Goal: Navigation & Orientation: Find specific page/section

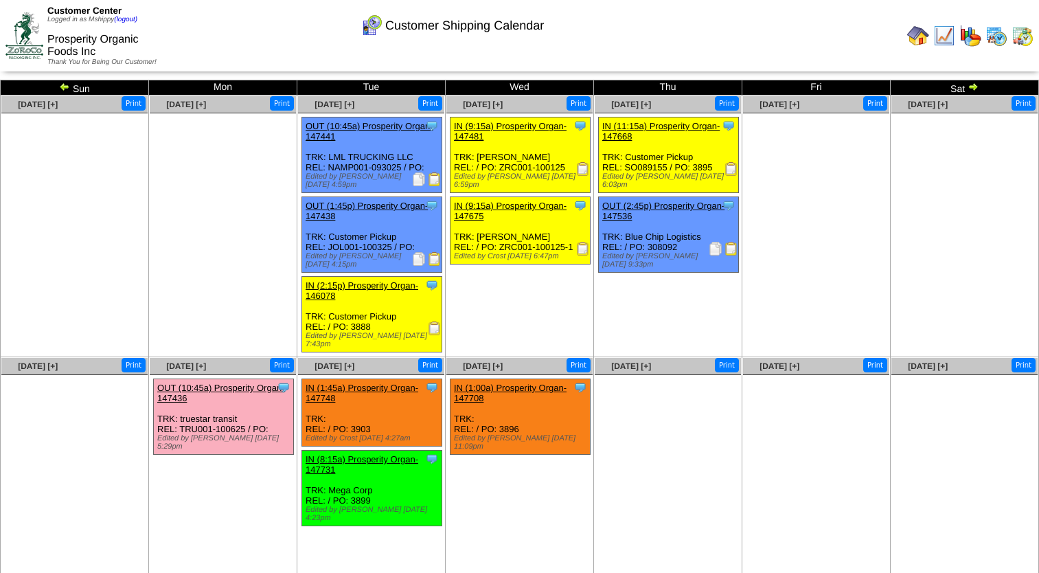
scroll to position [24, 0]
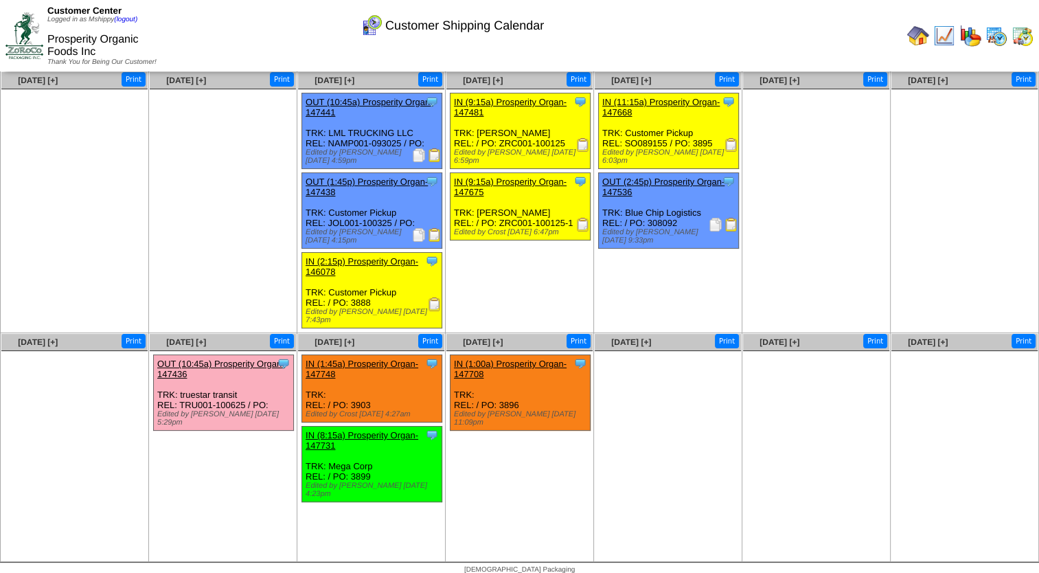
click at [998, 41] on img at bounding box center [996, 36] width 22 height 22
